Goal: Answer question/provide support

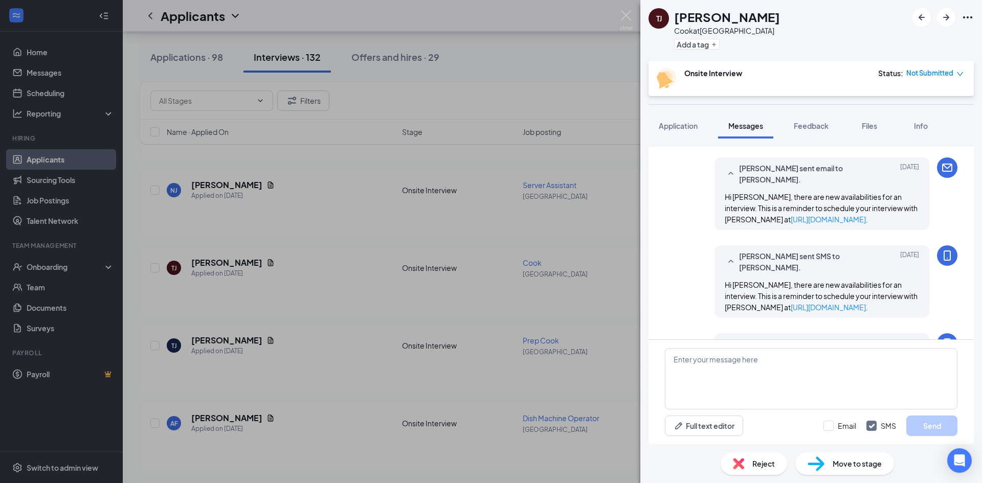
scroll to position [462, 0]
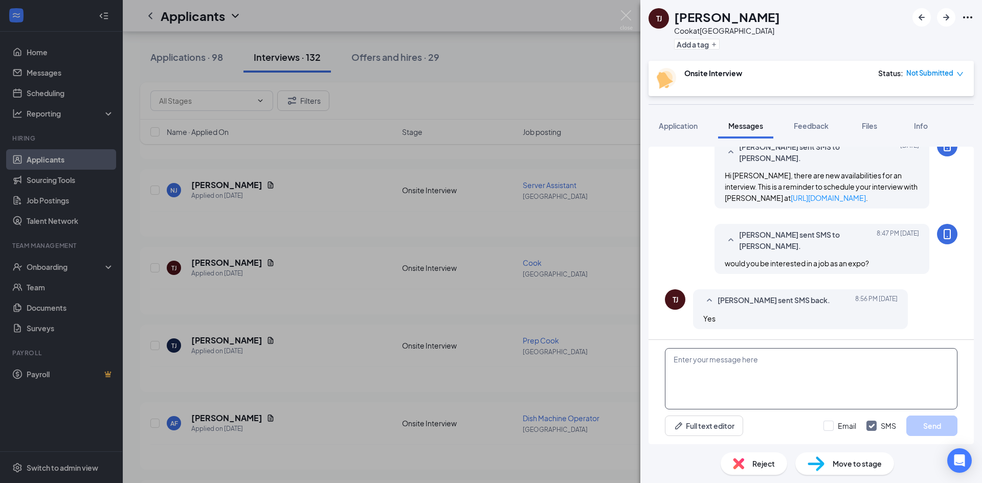
click at [773, 378] on textarea at bounding box center [811, 378] width 292 height 61
type textarea "a"
type textarea "are you the cook with experience at [PERSON_NAME]?"
click at [931, 428] on button "Send" at bounding box center [931, 426] width 51 height 20
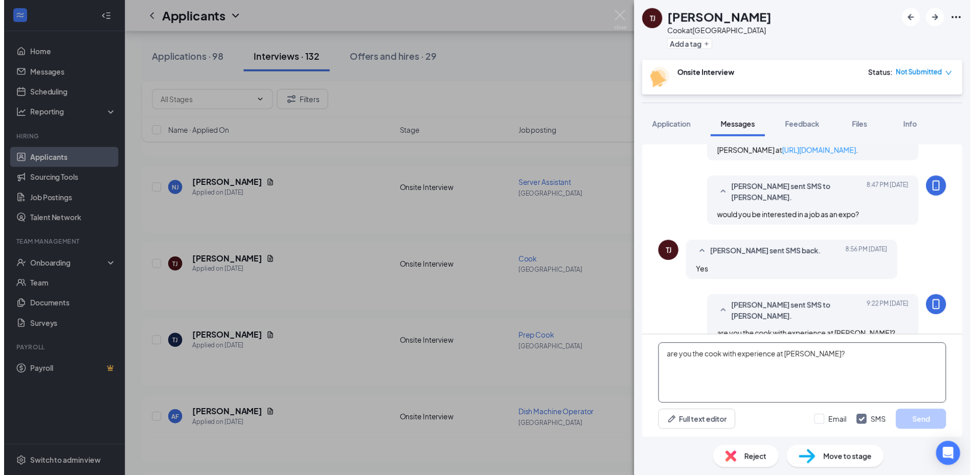
scroll to position [527, 0]
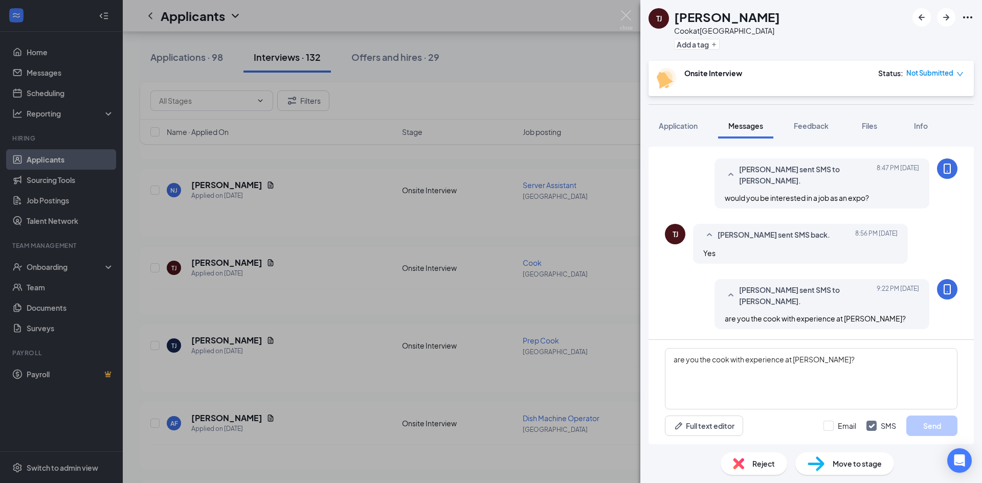
click at [634, 17] on div "TJ [PERSON_NAME] at [GEOGRAPHIC_DATA] Add a tag Onsite Interview Status : Not S…" at bounding box center [491, 241] width 982 height 483
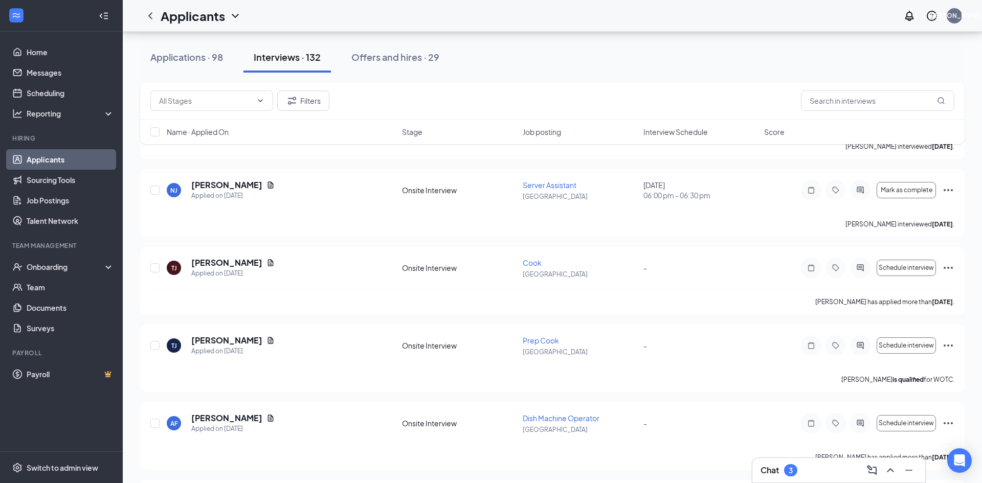
click at [624, 20] on div "Applicants [PERSON_NAME]" at bounding box center [552, 16] width 859 height 32
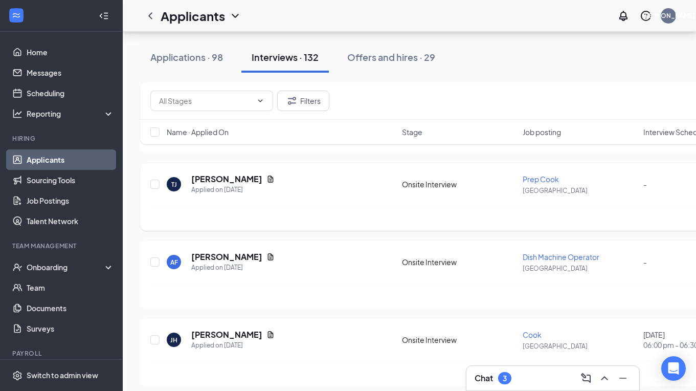
scroll to position [1882, 0]
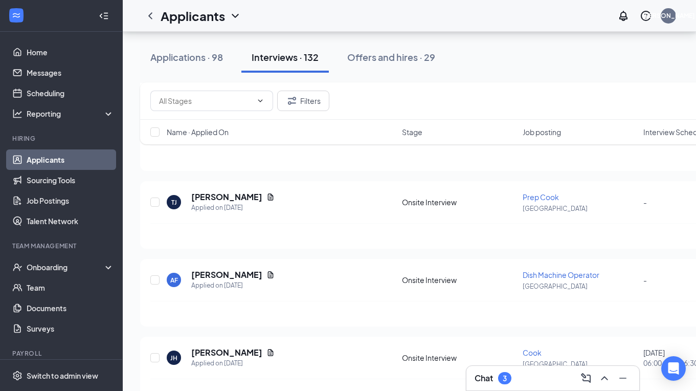
click at [524, 379] on div "Chat 3" at bounding box center [552, 378] width 156 height 16
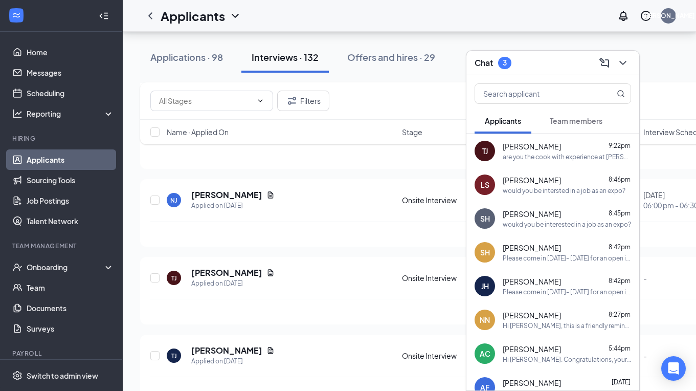
scroll to position [1575, 0]
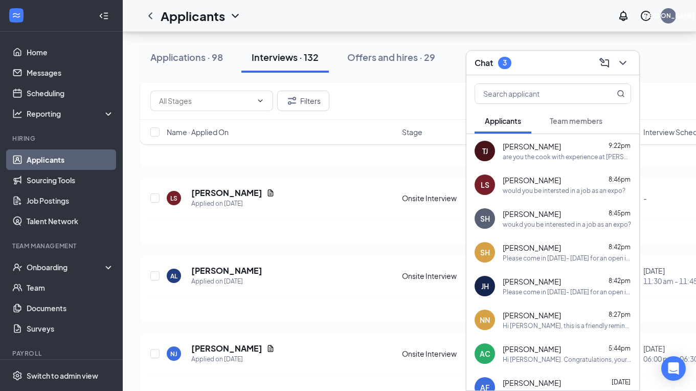
click at [551, 160] on div "are you the cook with experience at [PERSON_NAME]?" at bounding box center [567, 156] width 128 height 9
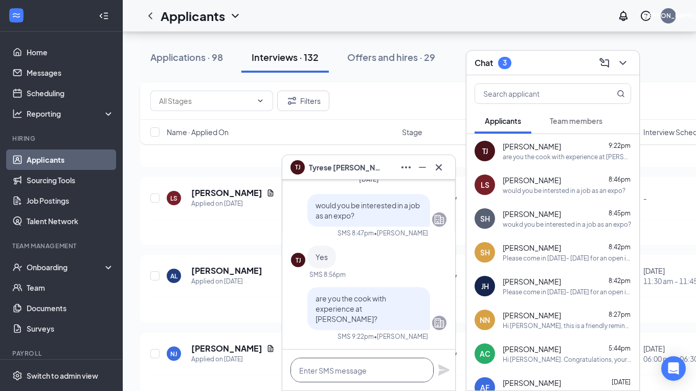
click at [372, 373] on textarea at bounding box center [361, 369] width 143 height 25
click at [442, 165] on icon "Cross" at bounding box center [439, 167] width 12 height 12
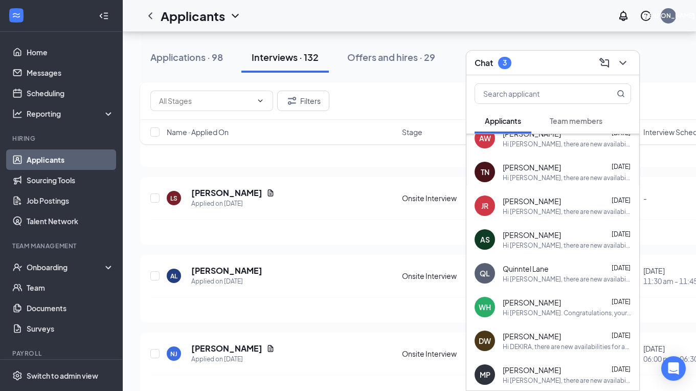
scroll to position [1973, 0]
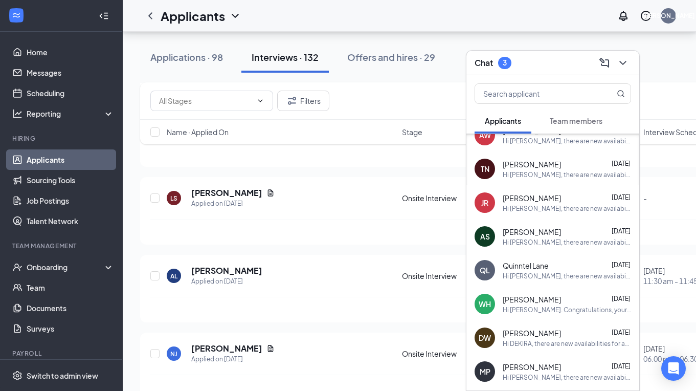
click at [500, 62] on div "3" at bounding box center [504, 63] width 13 height 12
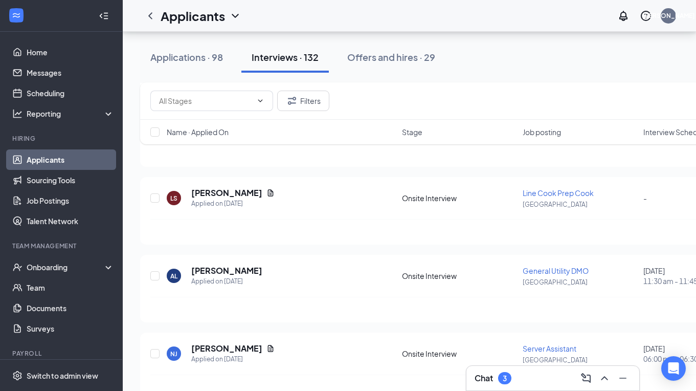
scroll to position [0, 0]
click at [503, 375] on div "3" at bounding box center [505, 378] width 4 height 9
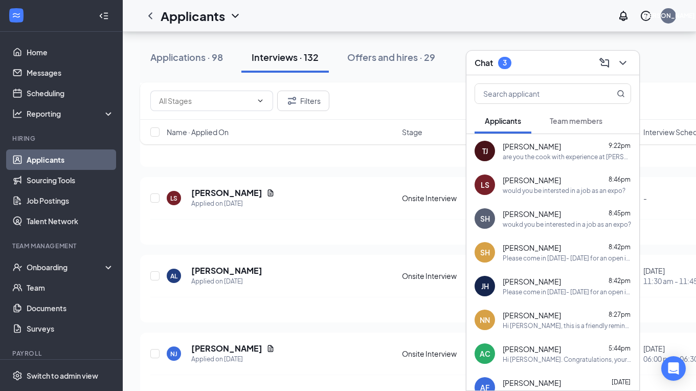
click at [588, 117] on span "Team members" at bounding box center [576, 120] width 53 height 9
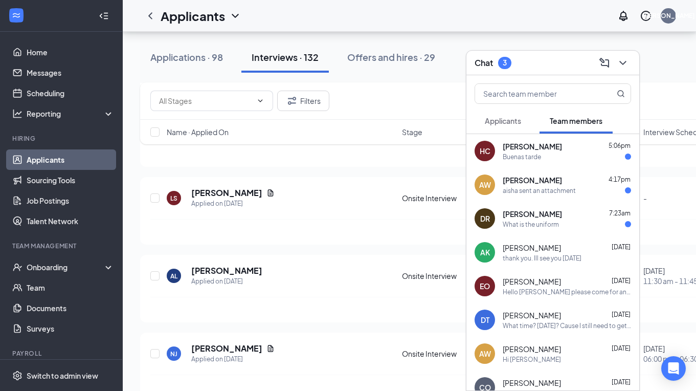
click at [542, 229] on div "DR [PERSON_NAME] 7:23am What is the uniform" at bounding box center [552, 218] width 173 height 34
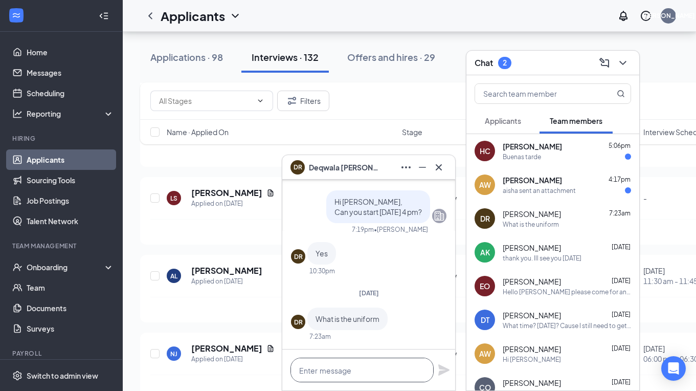
click at [334, 374] on textarea at bounding box center [361, 369] width 143 height 25
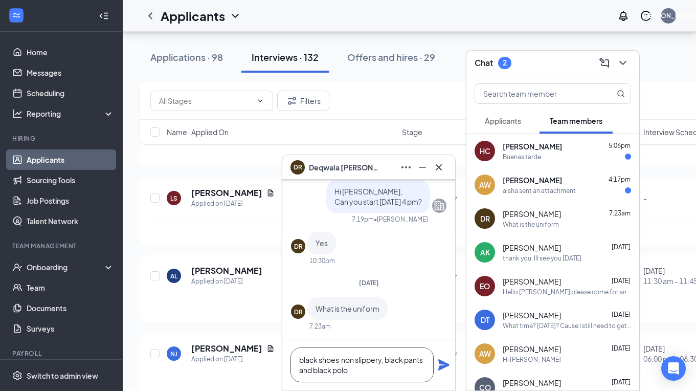
type textarea "black shoes non slippery, black pants and black polo"
click at [439, 366] on icon "Plane" at bounding box center [443, 364] width 11 height 11
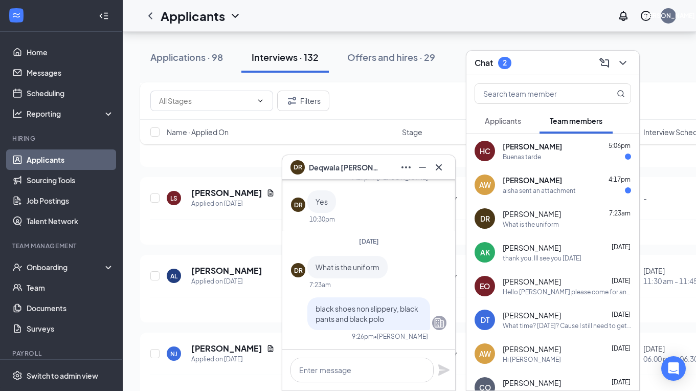
scroll to position [0, 0]
click at [563, 194] on div "aisha sent an attachment" at bounding box center [539, 190] width 73 height 9
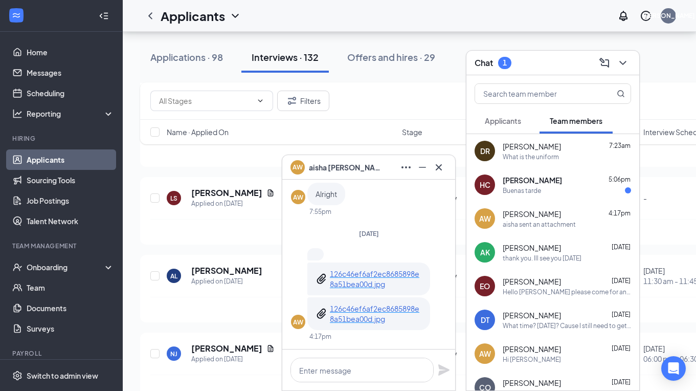
drag, startPoint x: 526, startPoint y: 175, endPoint x: 565, endPoint y: 197, distance: 45.3
click at [526, 175] on span "[PERSON_NAME]" at bounding box center [532, 180] width 59 height 10
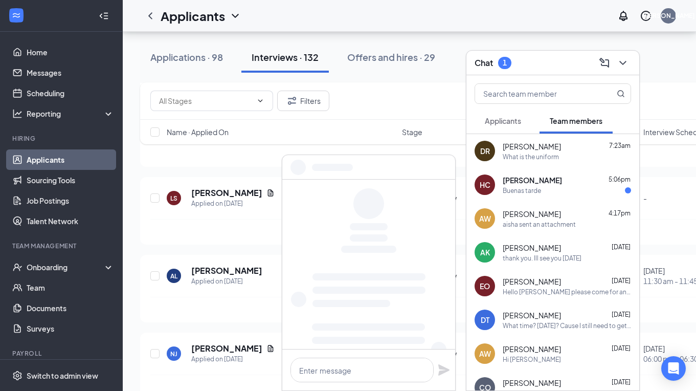
click at [553, 186] on div "Buenas tarde" at bounding box center [567, 190] width 128 height 9
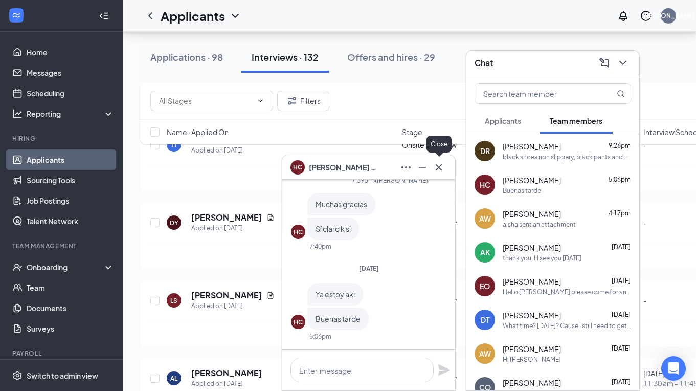
click at [439, 172] on icon "Cross" at bounding box center [439, 167] width 12 height 12
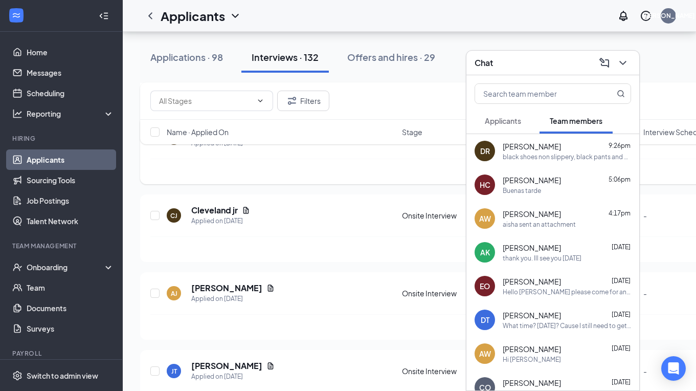
scroll to position [1166, 0]
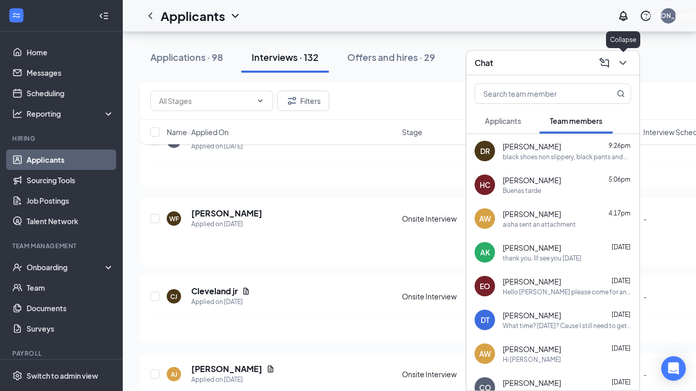
click at [620, 59] on icon "ChevronDown" at bounding box center [623, 63] width 12 height 12
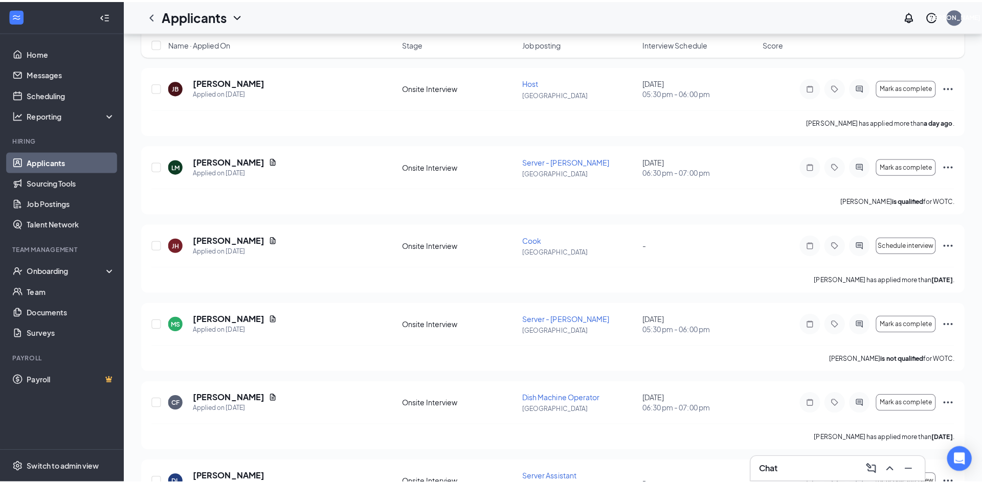
scroll to position [0, 0]
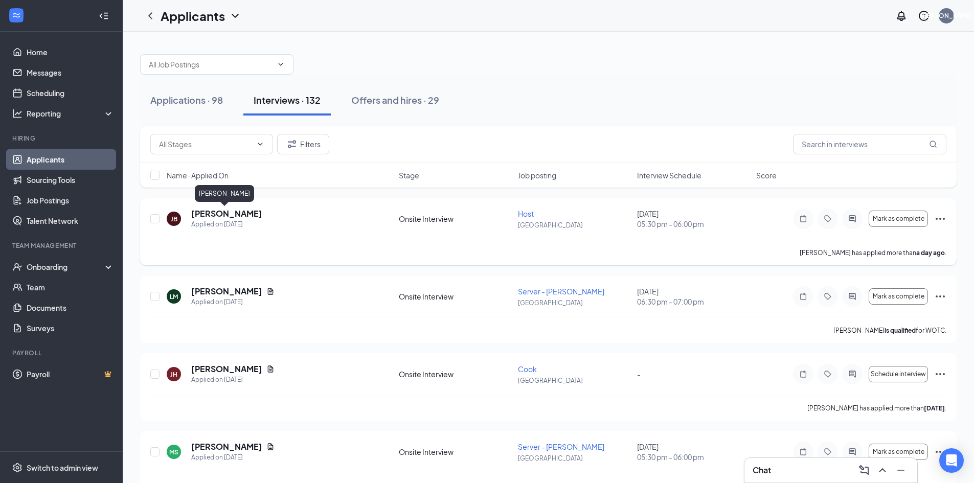
click at [238, 219] on h5 "[PERSON_NAME]" at bounding box center [226, 213] width 71 height 11
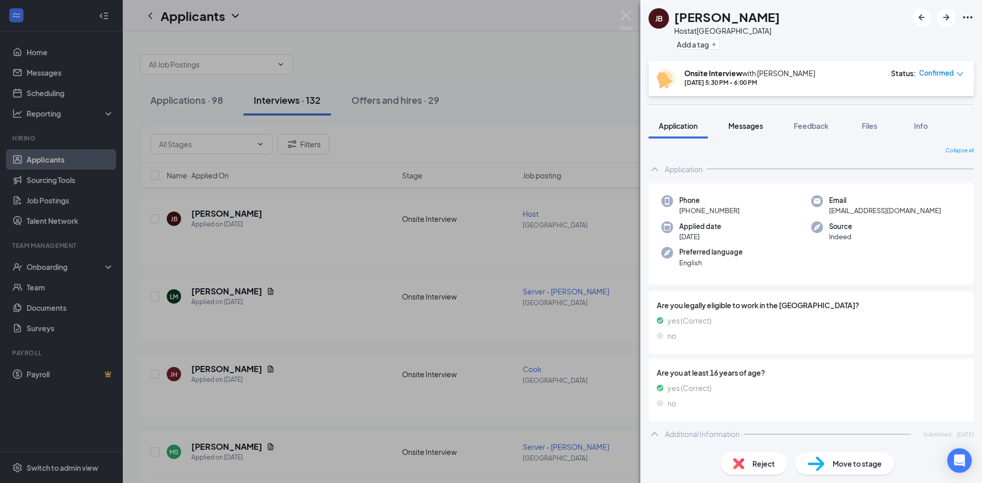
click at [746, 127] on span "Messages" at bounding box center [745, 125] width 35 height 9
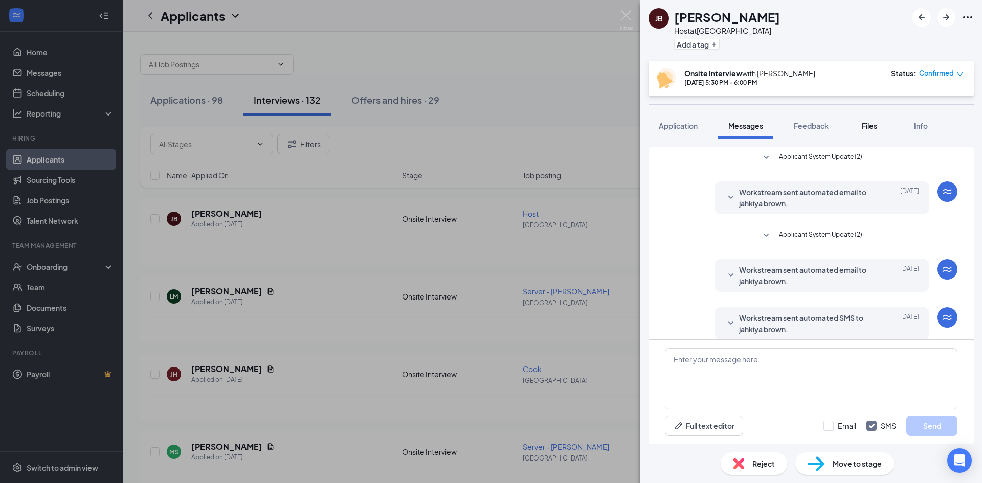
click at [876, 131] on button "Files" at bounding box center [869, 126] width 41 height 26
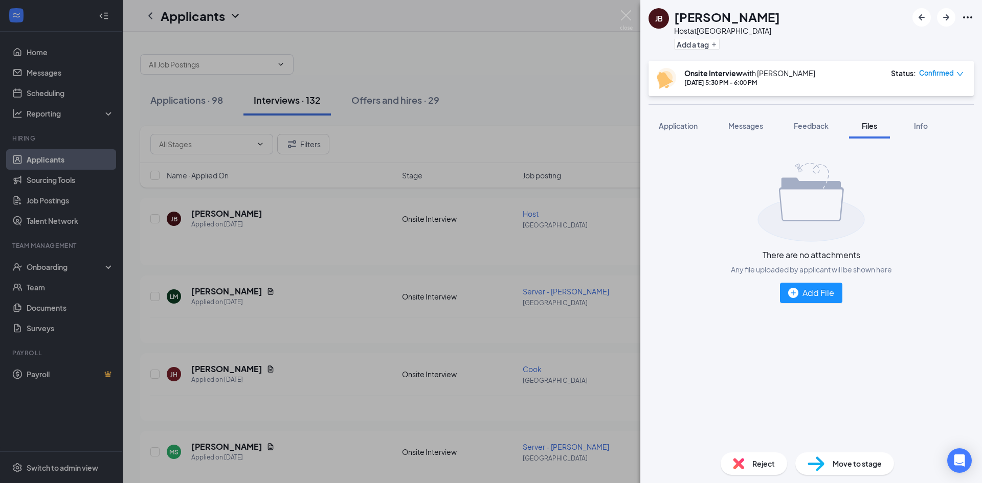
click at [477, 98] on div "JB jahkiya brown Host at [GEOGRAPHIC_DATA] Add a tag Onsite Interview with [PER…" at bounding box center [491, 241] width 982 height 483
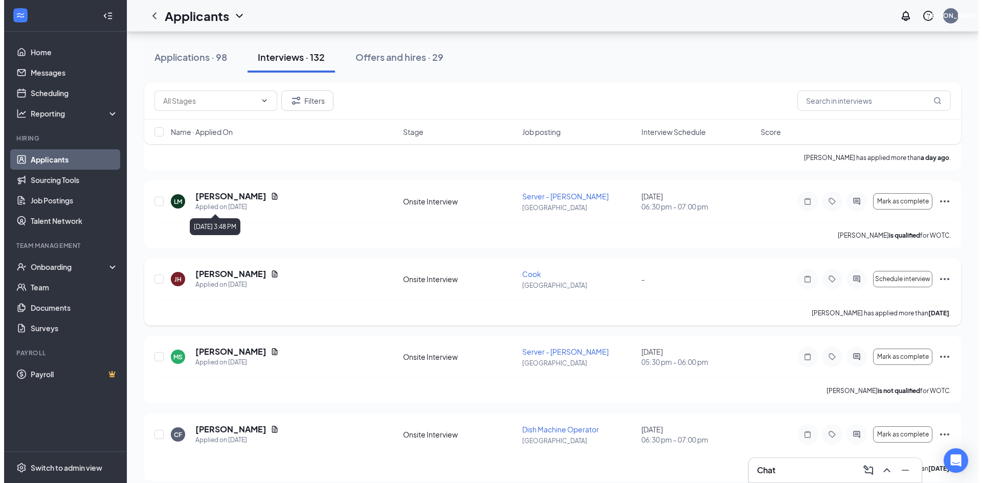
scroll to position [102, 0]
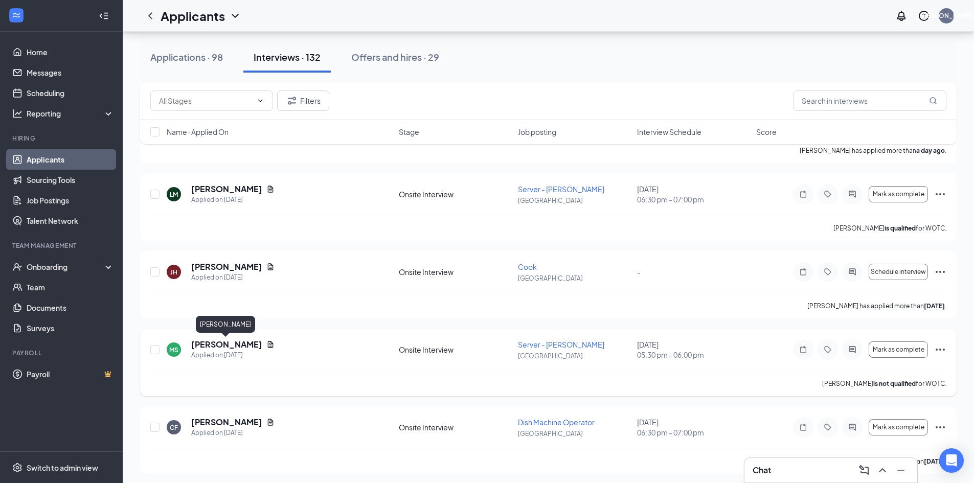
click at [239, 344] on h5 "[PERSON_NAME]" at bounding box center [226, 344] width 71 height 11
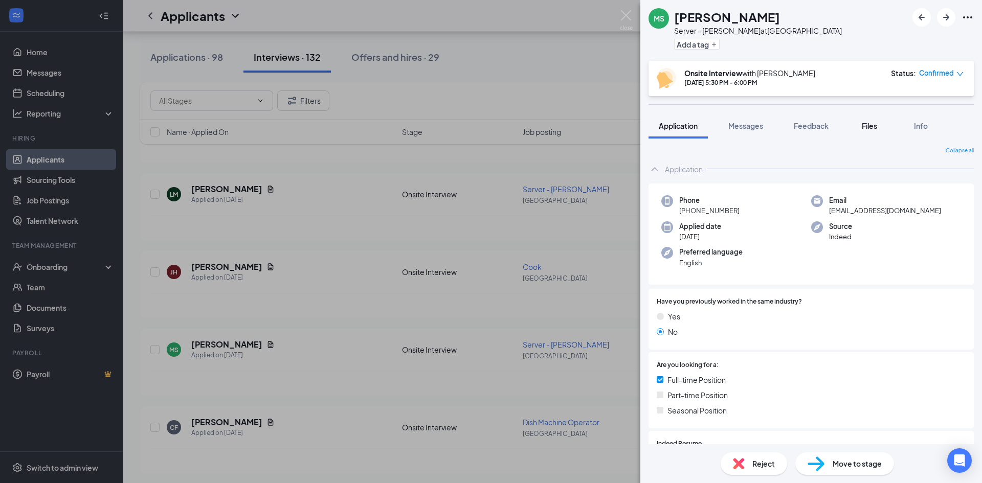
click at [872, 124] on span "Files" at bounding box center [868, 125] width 15 height 9
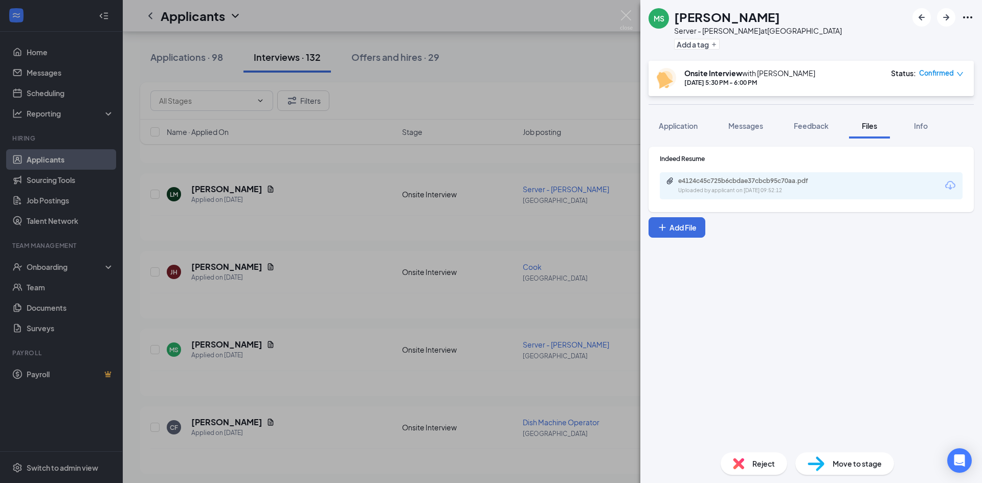
click at [759, 184] on div "e4124c45c725b6cbdae37cbcb95c70aa.pdf" at bounding box center [749, 181] width 143 height 8
click at [315, 200] on div "[PERSON_NAME] Server - [PERSON_NAME] at [GEOGRAPHIC_DATA] Add a tag Onsite Inte…" at bounding box center [491, 241] width 982 height 483
click at [239, 392] on div "[PERSON_NAME] Server - [PERSON_NAME] at [GEOGRAPHIC_DATA] Add a tag Onsite Inte…" at bounding box center [491, 241] width 982 height 483
click at [225, 421] on h5 "[PERSON_NAME]" at bounding box center [226, 422] width 71 height 11
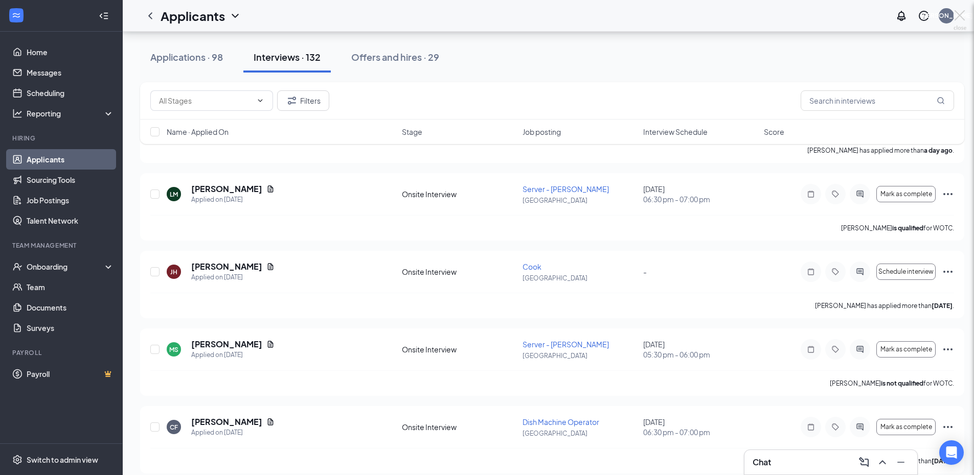
click at [201, 420] on div at bounding box center [487, 237] width 974 height 475
click at [224, 426] on h5 "[PERSON_NAME]" at bounding box center [226, 422] width 71 height 11
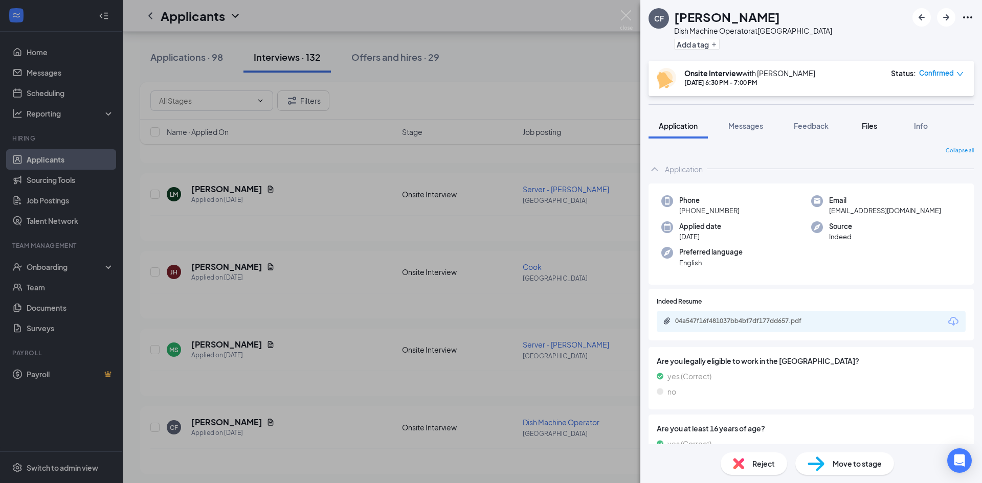
click at [862, 126] on div "Files" at bounding box center [869, 126] width 20 height 10
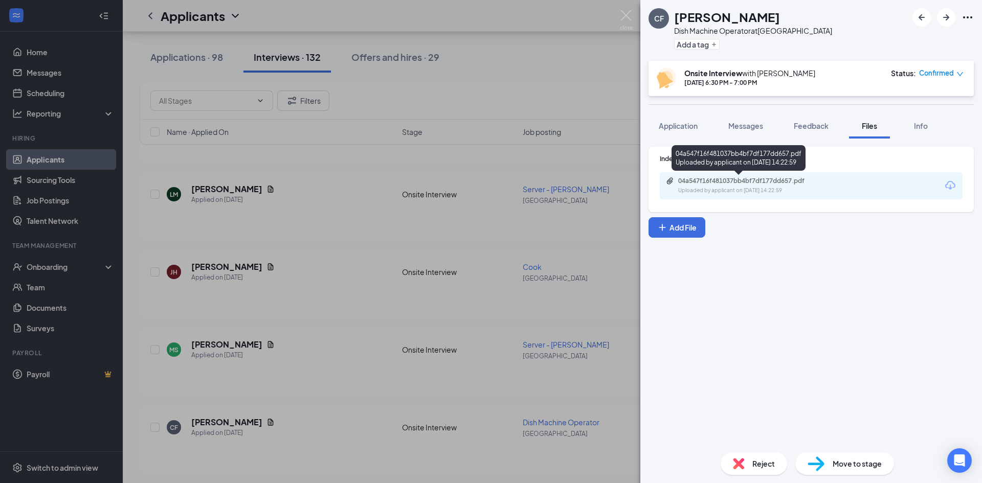
click at [725, 186] on div "04a547f16f481037bb4bf7df177dd657.pdf Uploaded by applicant on [DATE] 14:22:59" at bounding box center [749, 186] width 166 height 18
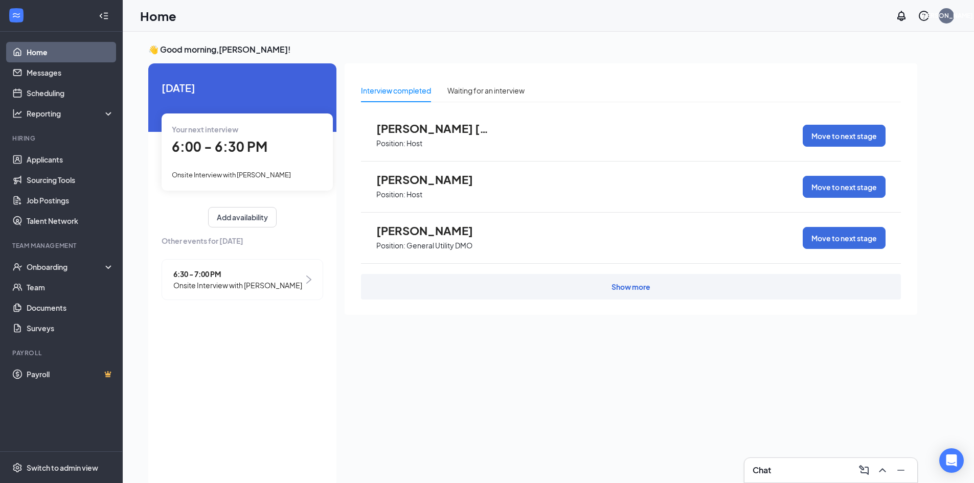
click at [782, 465] on div "Chat" at bounding box center [831, 470] width 156 height 16
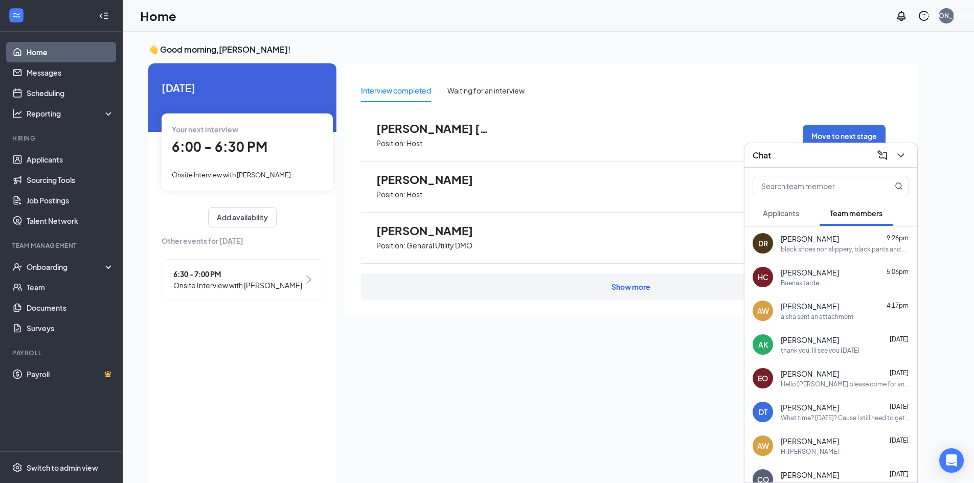
click at [849, 235] on div "Deqwala Robinson 9:26pm" at bounding box center [845, 239] width 128 height 10
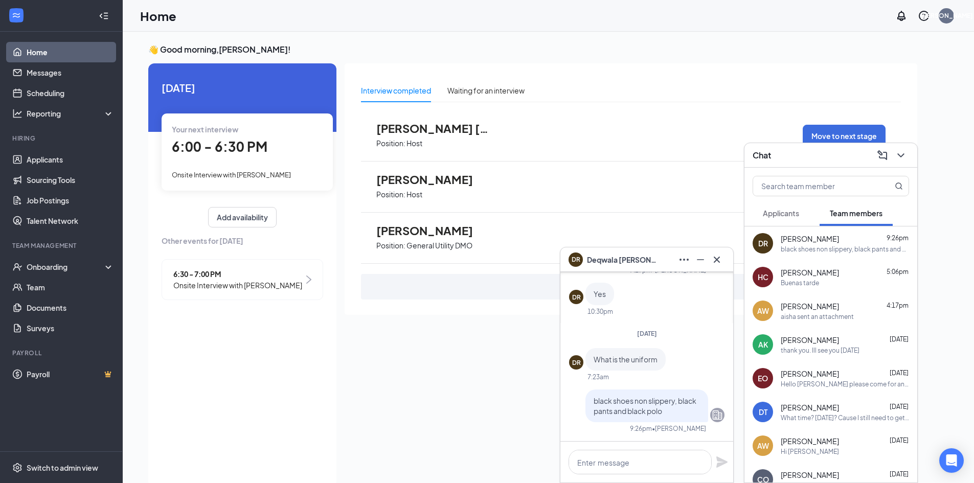
click at [845, 379] on div "Enicia Ohara Aug 24 Hello Enicia please come for an interview tomorrow at 6 pm" at bounding box center [845, 379] width 128 height 20
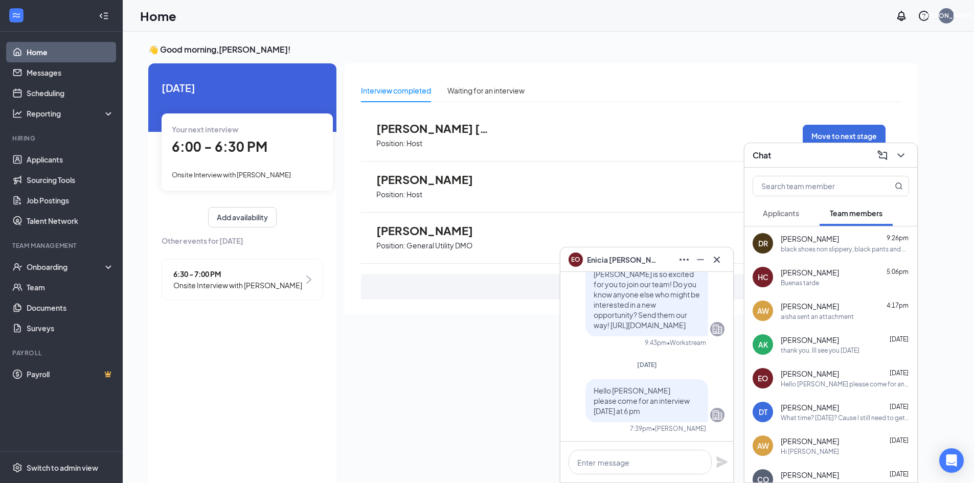
click at [838, 412] on span "[PERSON_NAME]" at bounding box center [810, 407] width 58 height 10
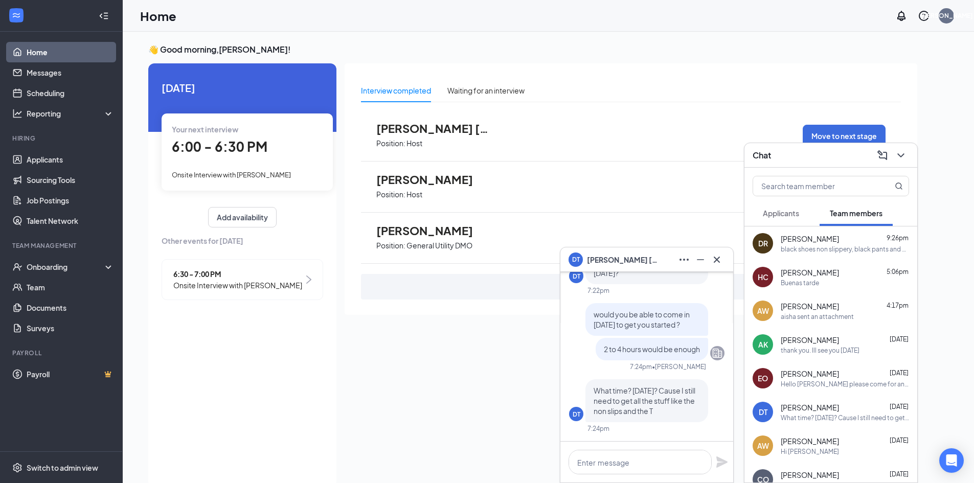
click at [722, 261] on icon "Cross" at bounding box center [717, 260] width 12 height 12
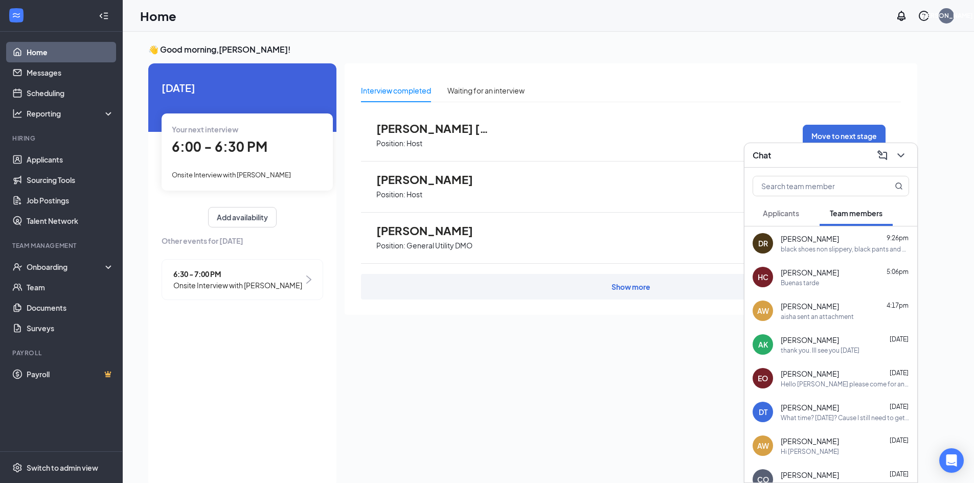
scroll to position [51, 0]
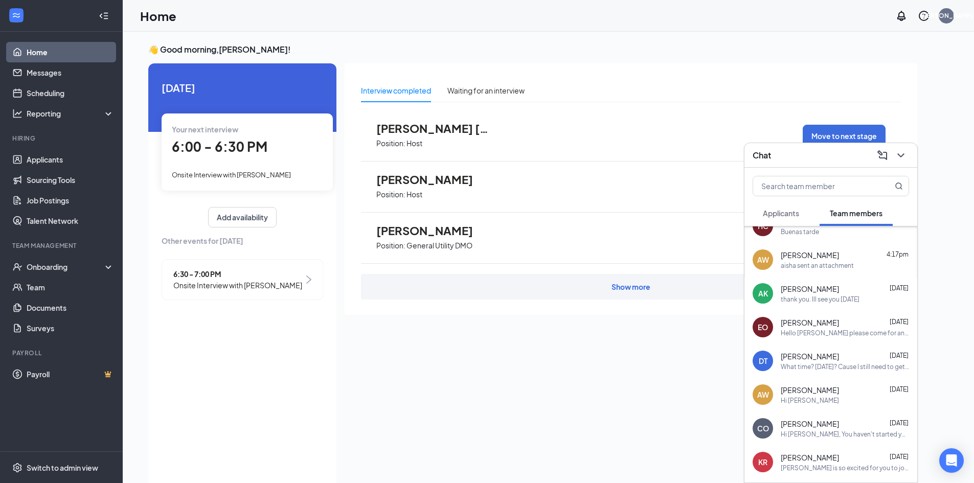
click at [812, 395] on div "Angel Winters Aug 24 Hi Angel" at bounding box center [845, 395] width 128 height 20
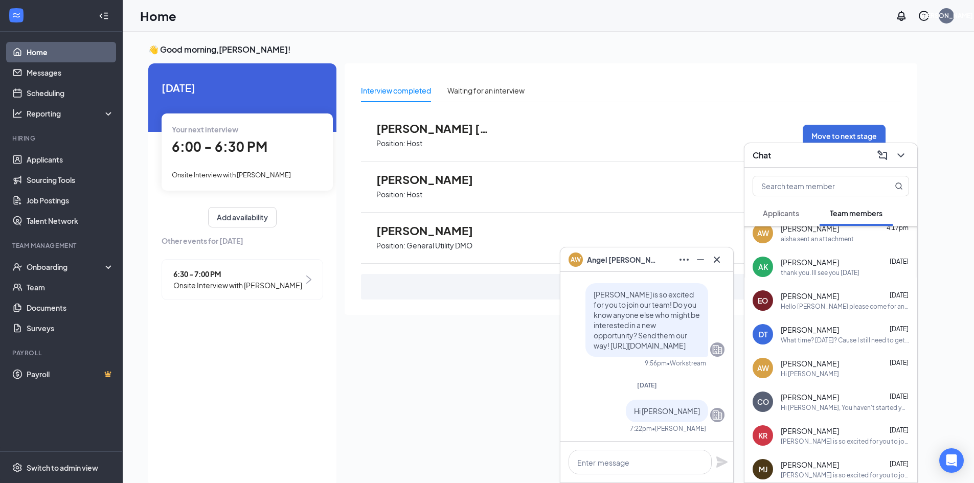
scroll to position [102, 0]
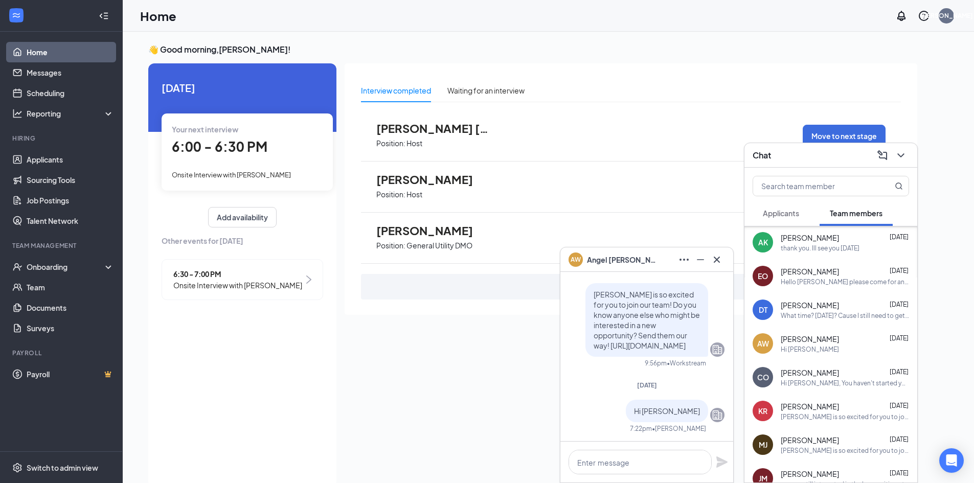
click at [833, 383] on div "Hi [PERSON_NAME], You haven't started your on boarding process yet. Are you sti…" at bounding box center [845, 383] width 128 height 9
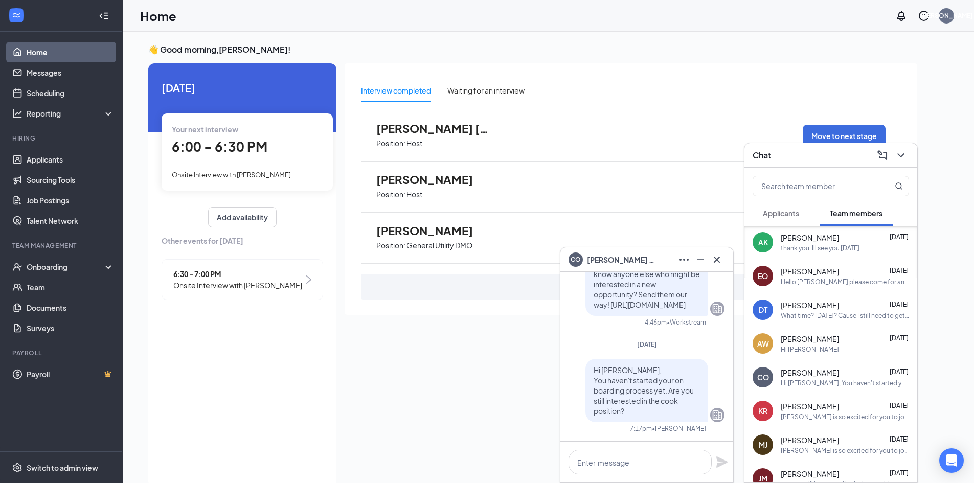
click at [634, 266] on div "CO Christopher Ossoinik" at bounding box center [614, 260] width 90 height 14
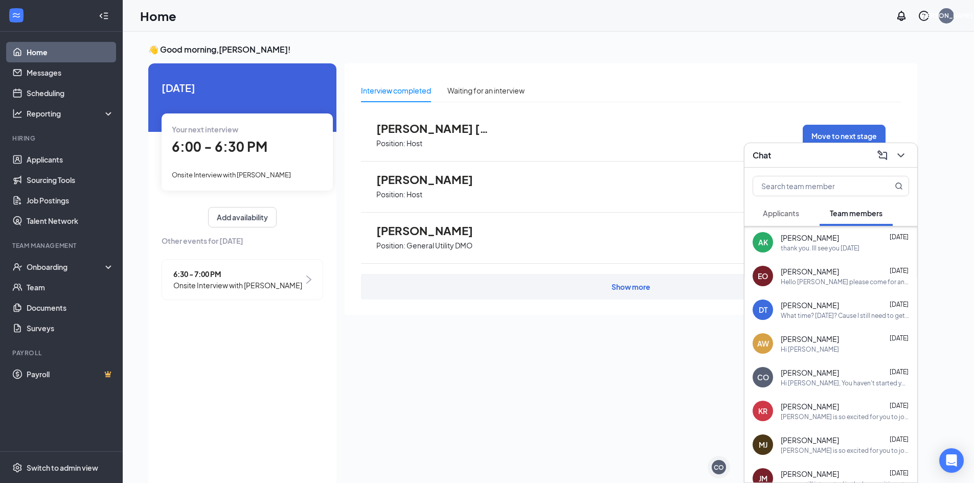
click at [807, 365] on div "CO Christopher Ossoinik Aug 24 Hi Christopher, You haven't started your on boar…" at bounding box center [830, 377] width 173 height 34
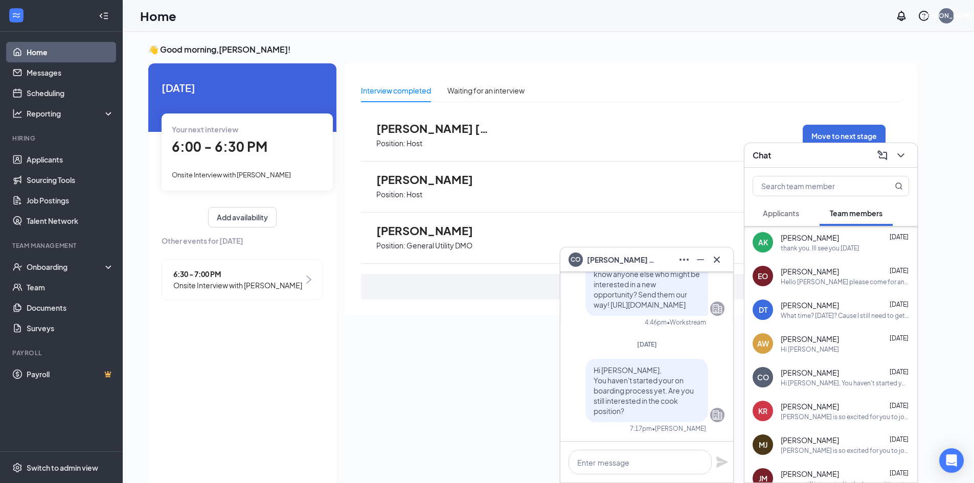
click at [614, 258] on span "Christopher Ossoinik" at bounding box center [623, 259] width 72 height 11
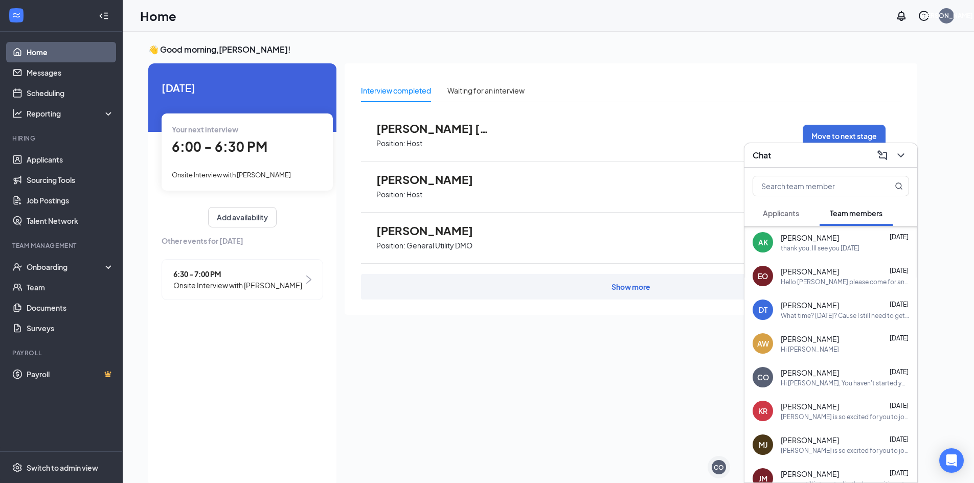
click at [806, 376] on span "[PERSON_NAME]" at bounding box center [810, 373] width 58 height 10
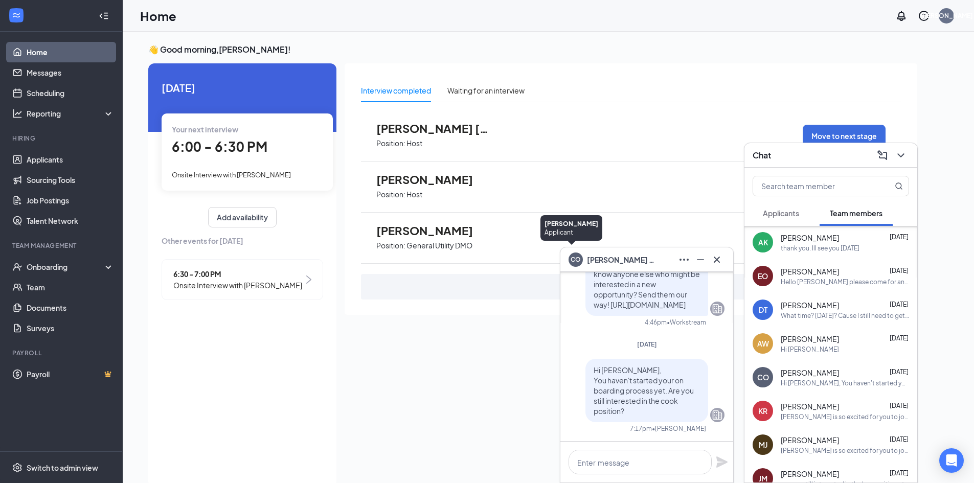
click at [580, 259] on div "CO" at bounding box center [576, 258] width 10 height 9
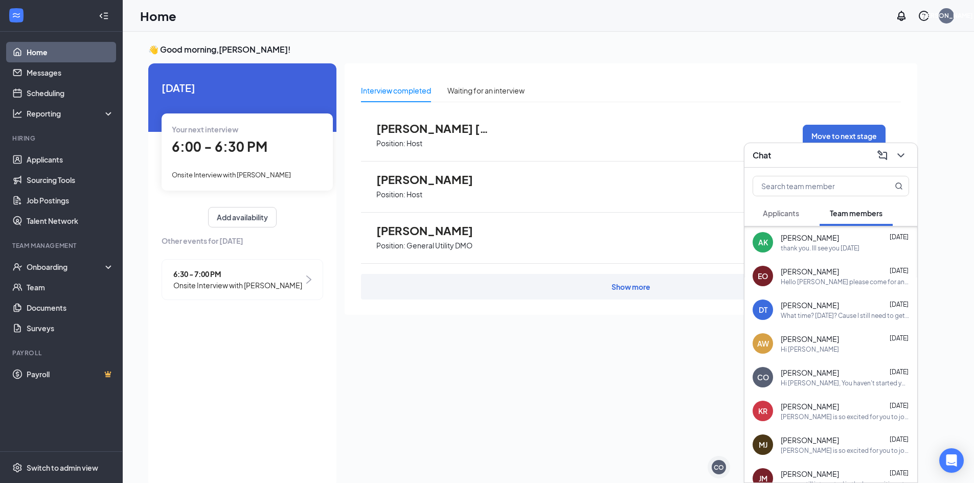
click at [773, 375] on div "CO Christopher Ossoinik Aug 24 Hi Christopher, You haven't started your on boar…" at bounding box center [830, 377] width 173 height 34
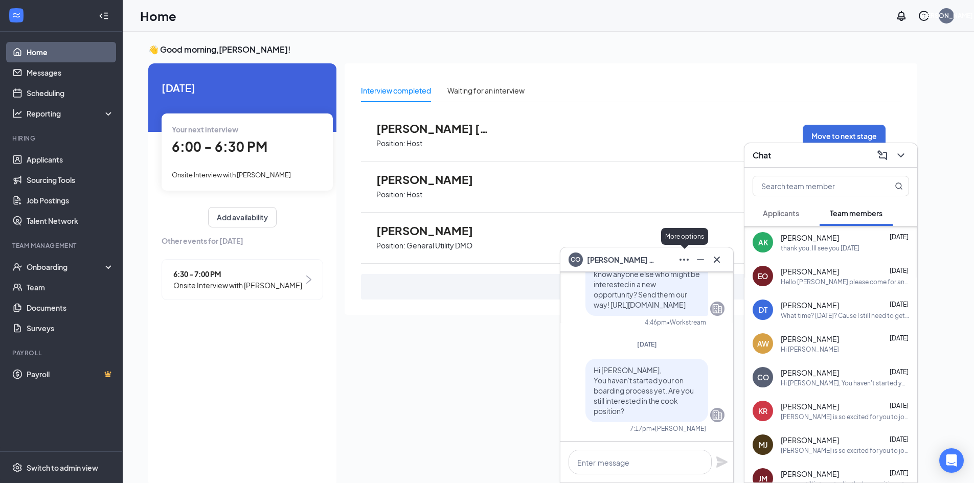
click at [688, 259] on icon "Ellipses" at bounding box center [683, 260] width 9 height 2
click at [711, 289] on link "View employee profile" at bounding box center [752, 287] width 137 height 10
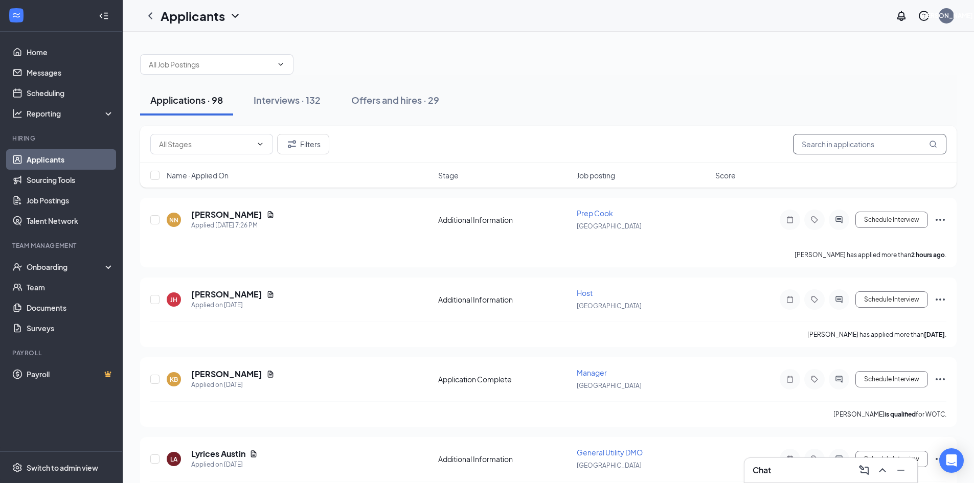
click at [828, 147] on input "text" at bounding box center [869, 144] width 153 height 20
click at [824, 148] on input "text" at bounding box center [869, 144] width 153 height 20
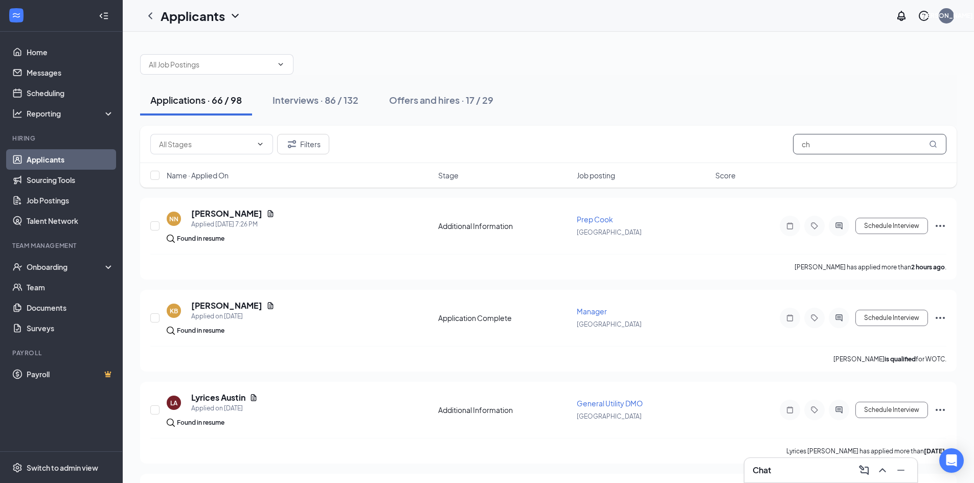
type input "ch"
click at [478, 104] on div "Offers and hires · 17 / 29" at bounding box center [441, 100] width 104 height 13
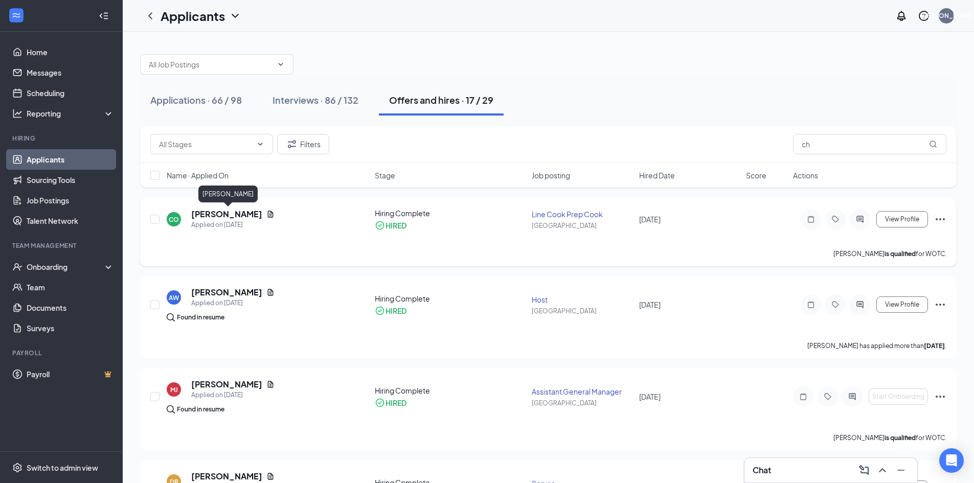
click at [254, 215] on h5 "[PERSON_NAME]" at bounding box center [226, 214] width 71 height 11
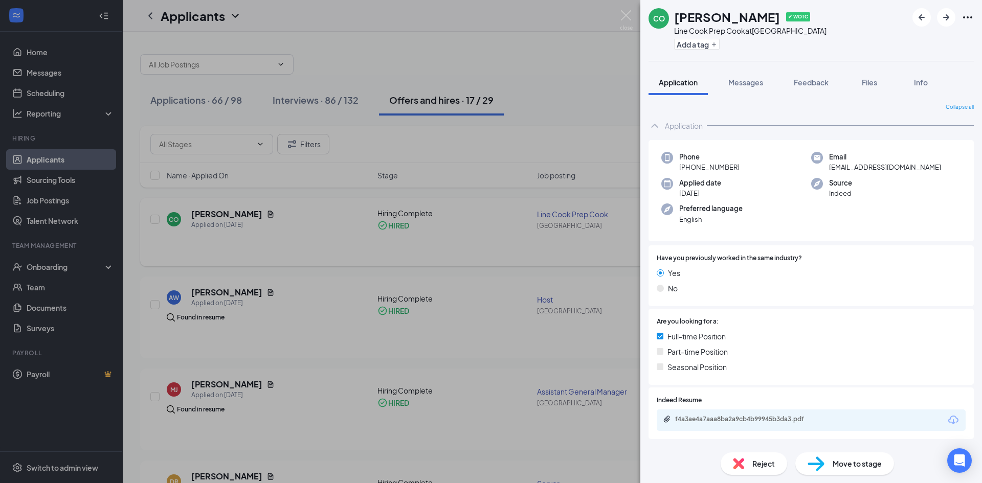
click at [536, 107] on div "CO Christopher Ossoinik ✔ WOTC Line Cook Prep Cook at Menomonee Falls Add a tag…" at bounding box center [491, 241] width 982 height 483
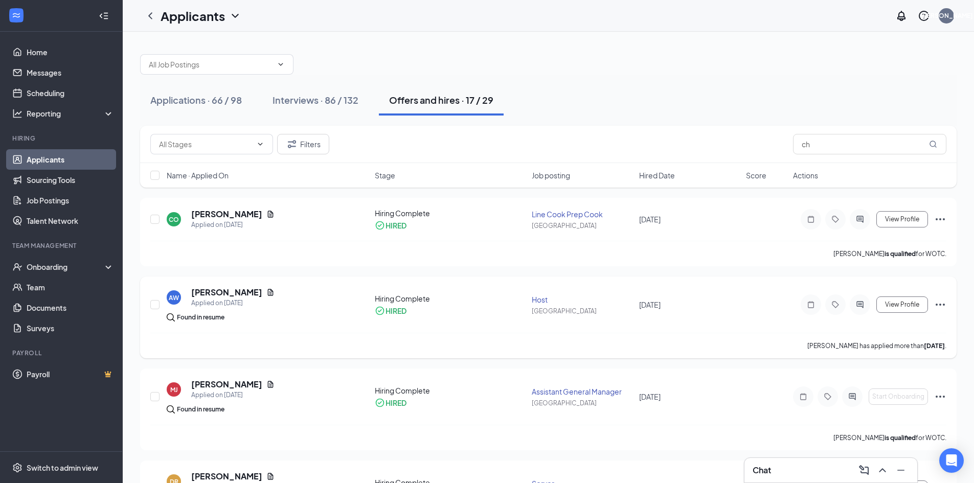
click at [311, 305] on div "AW aisha williams Applied on Aug 10" at bounding box center [268, 297] width 202 height 21
click at [235, 289] on h5 "[PERSON_NAME]" at bounding box center [226, 292] width 71 height 11
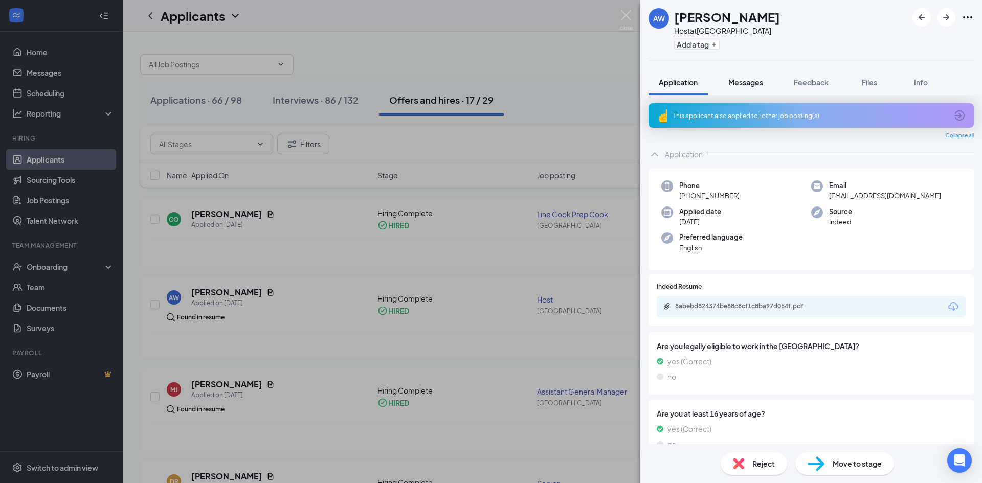
drag, startPoint x: 746, startPoint y: 83, endPoint x: 746, endPoint y: 90, distance: 6.7
click at [746, 83] on span "Messages" at bounding box center [745, 82] width 35 height 9
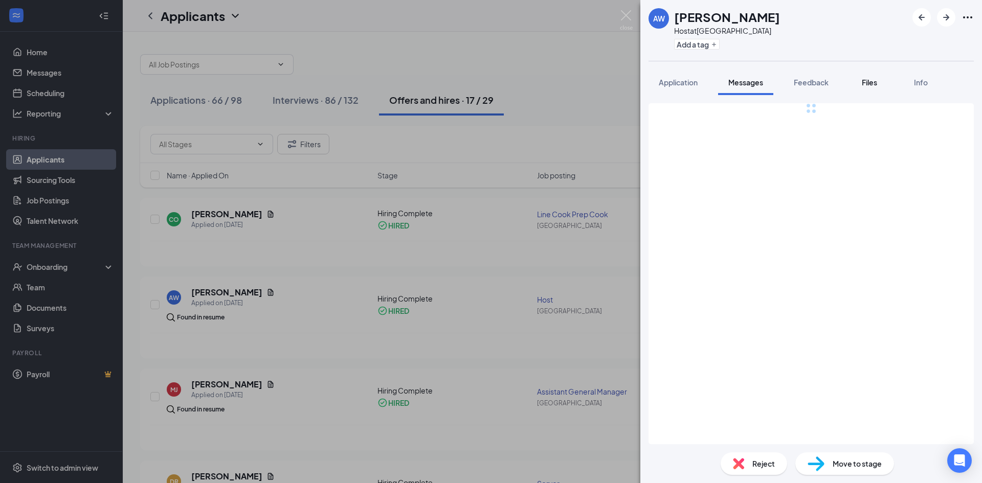
click at [876, 80] on span "Files" at bounding box center [868, 82] width 15 height 9
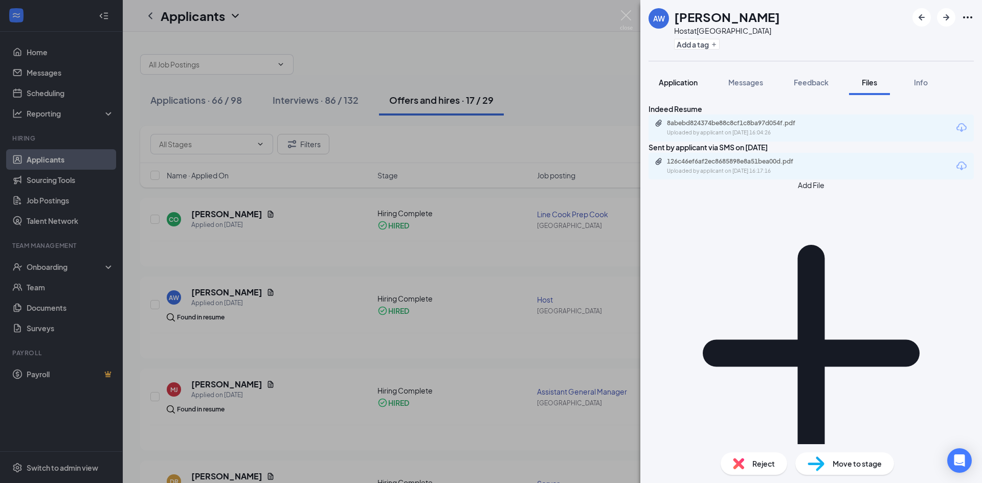
click at [686, 86] on span "Application" at bounding box center [678, 82] width 39 height 9
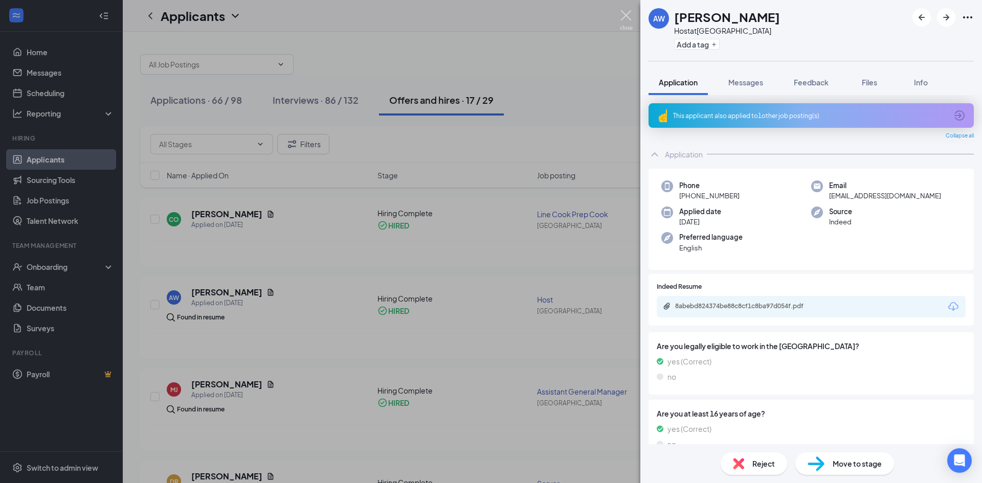
click at [621, 13] on img at bounding box center [626, 20] width 13 height 20
